Goal: Task Accomplishment & Management: Manage account settings

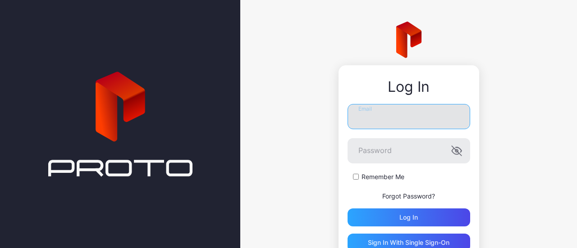
click at [373, 120] on input "Email" at bounding box center [408, 116] width 123 height 25
type input "**********"
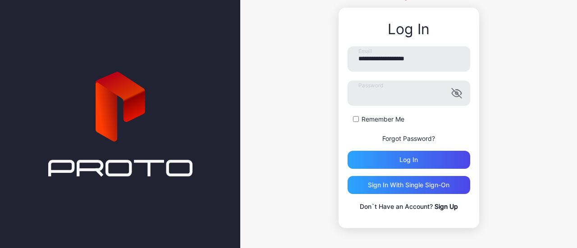
scroll to position [59, 0]
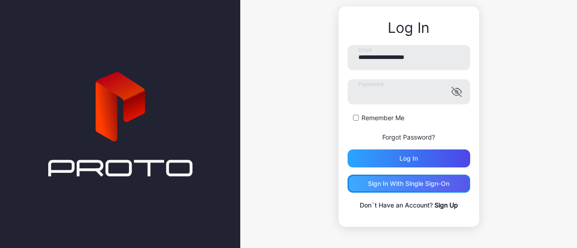
click at [411, 183] on div "Sign in With Single Sign-On" at bounding box center [409, 183] width 82 height 7
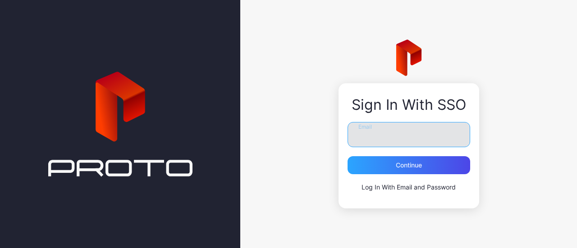
click at [390, 137] on input "Email" at bounding box center [408, 134] width 123 height 25
type input "**********"
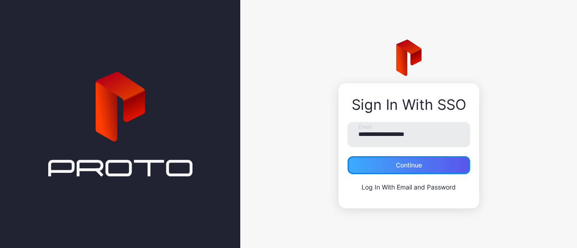
click at [404, 172] on div "Continue" at bounding box center [408, 165] width 123 height 18
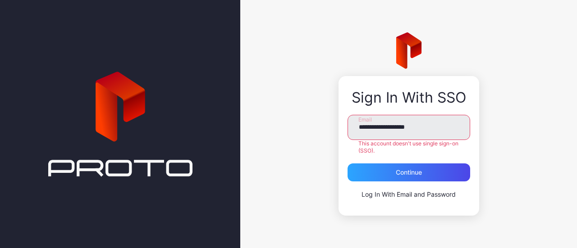
click at [401, 194] on link "Log In With Email and Password" at bounding box center [408, 195] width 94 height 8
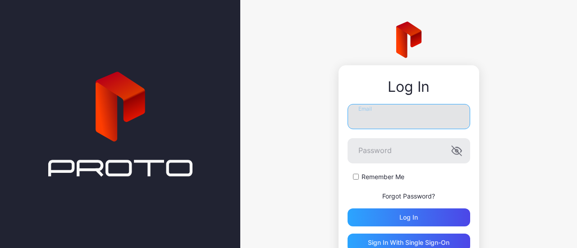
click at [380, 122] on input "Email" at bounding box center [408, 116] width 123 height 25
type input "**********"
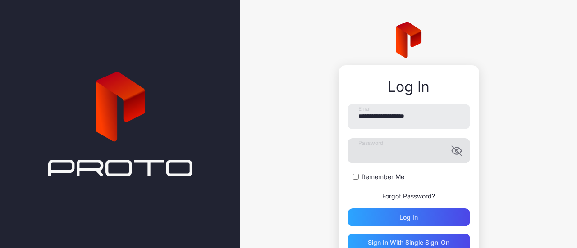
click at [452, 152] on icon "button" at bounding box center [456, 150] width 9 height 9
click at [415, 218] on div "Log in" at bounding box center [408, 218] width 123 height 18
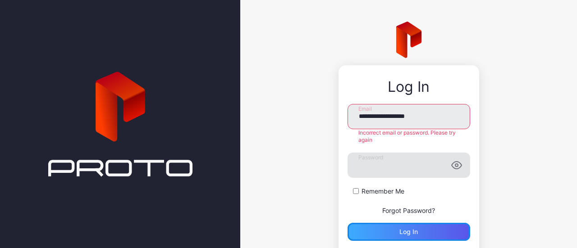
click at [399, 232] on div "Log in" at bounding box center [408, 231] width 18 height 7
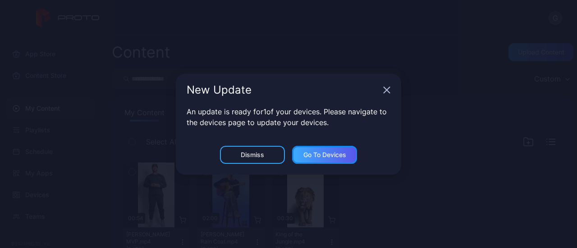
click at [338, 154] on div "Go to devices" at bounding box center [324, 154] width 43 height 7
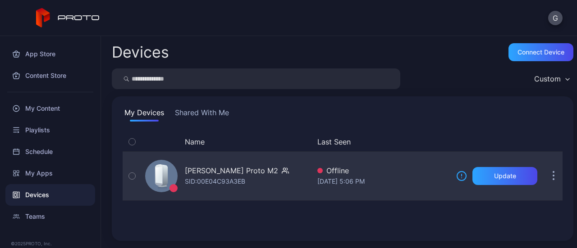
click at [128, 178] on button "button" at bounding box center [132, 176] width 19 height 49
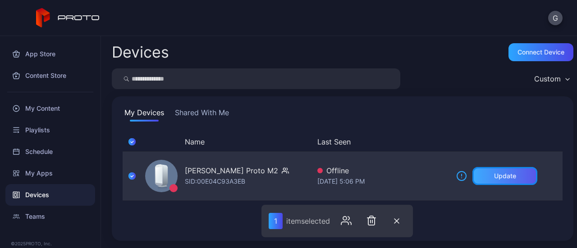
click at [494, 173] on div "Update" at bounding box center [505, 176] width 22 height 7
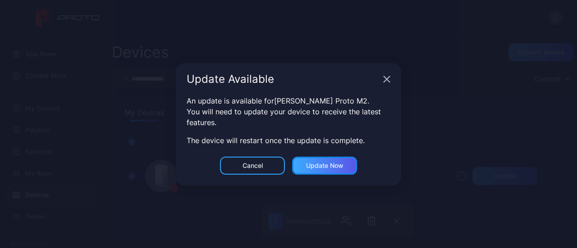
click at [327, 168] on div "Update now" at bounding box center [324, 165] width 37 height 7
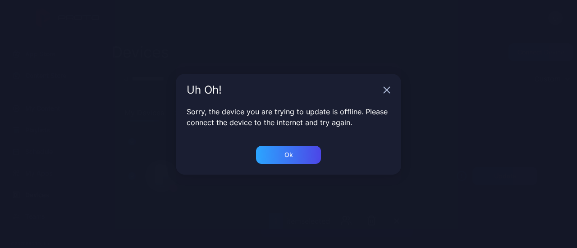
click at [385, 91] on icon "button" at bounding box center [386, 90] width 7 height 7
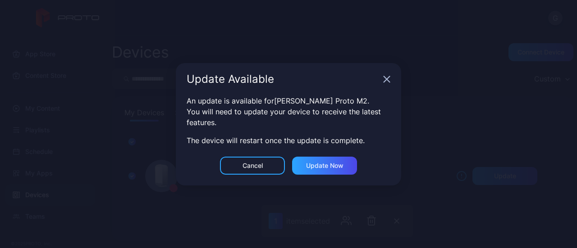
click at [386, 81] on icon "button" at bounding box center [386, 79] width 7 height 7
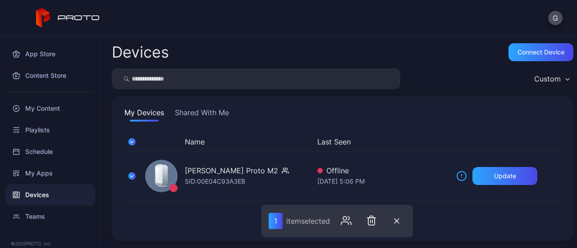
click at [312, 32] on div "G" at bounding box center [288, 18] width 577 height 36
click at [49, 106] on div "My Content" at bounding box center [50, 109] width 90 height 22
